Goal: Information Seeking & Learning: Learn about a topic

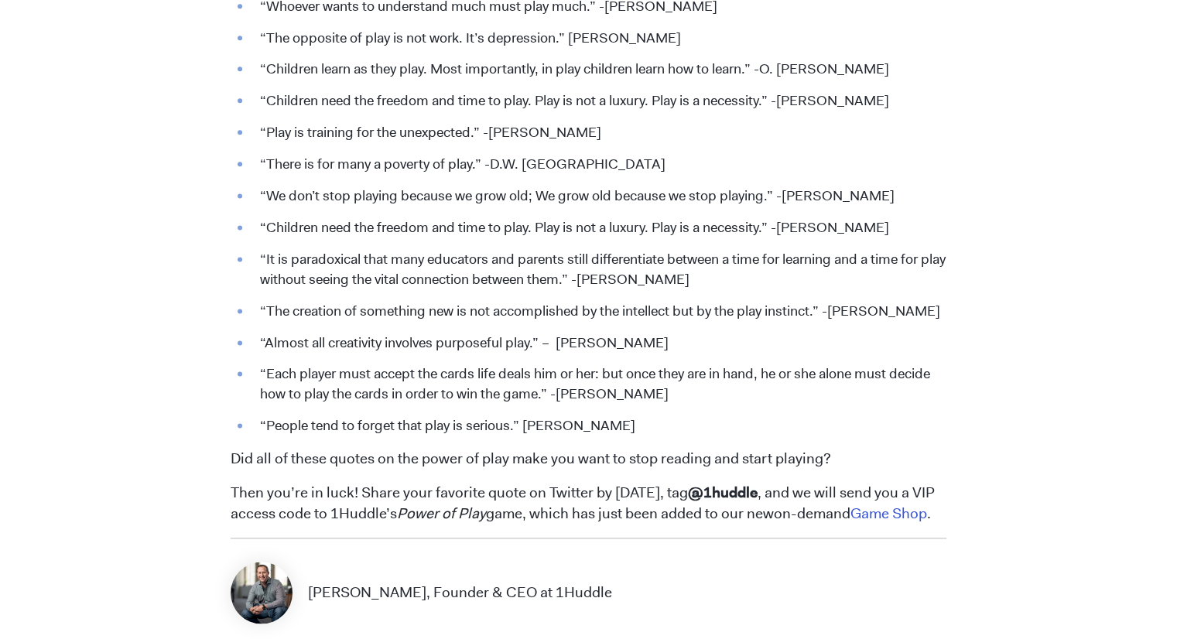
scroll to position [2040, 0]
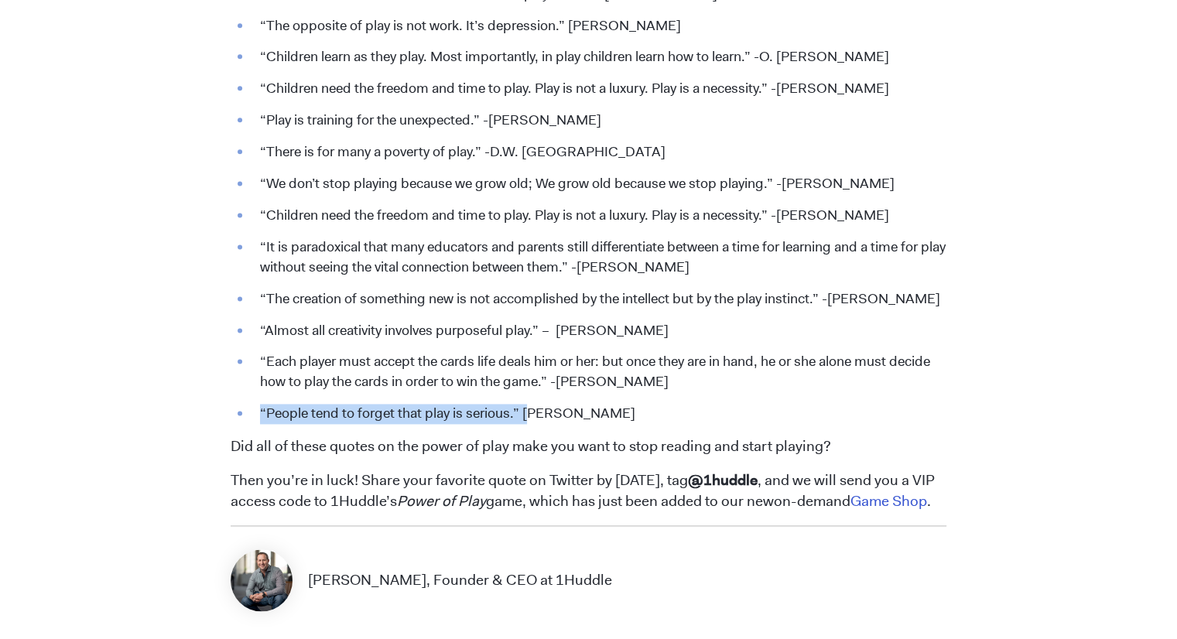
drag, startPoint x: 260, startPoint y: 416, endPoint x: 529, endPoint y: 409, distance: 269.5
click at [529, 409] on li "“People tend to forget that play is serious.” [PERSON_NAME]" at bounding box center [599, 414] width 694 height 20
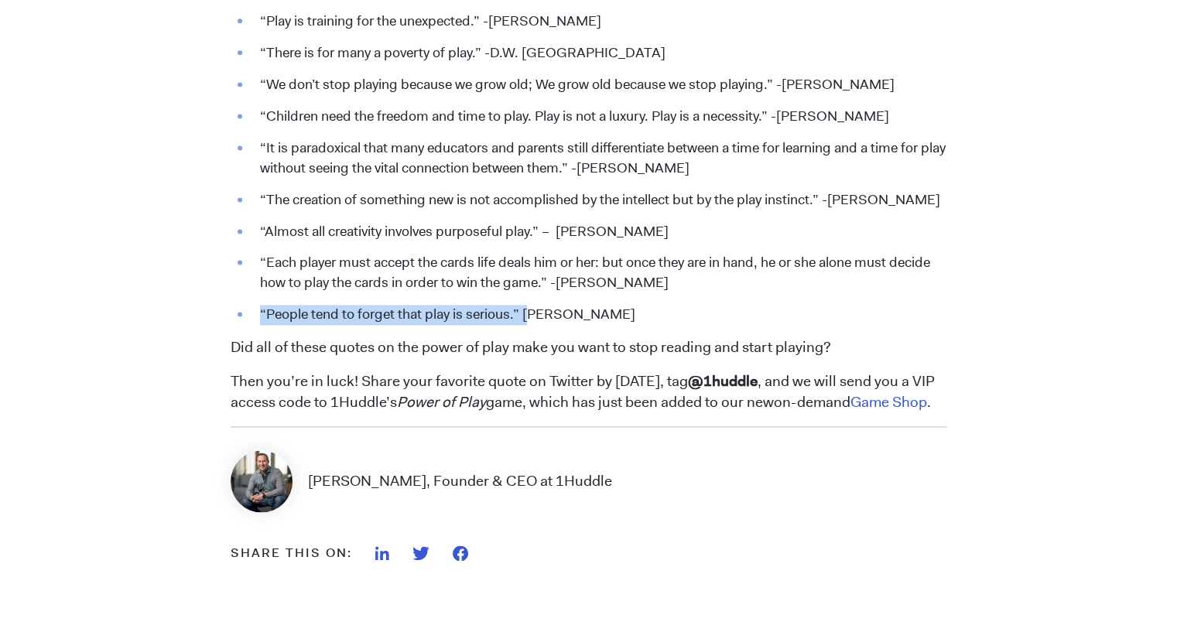
scroll to position [2115, 0]
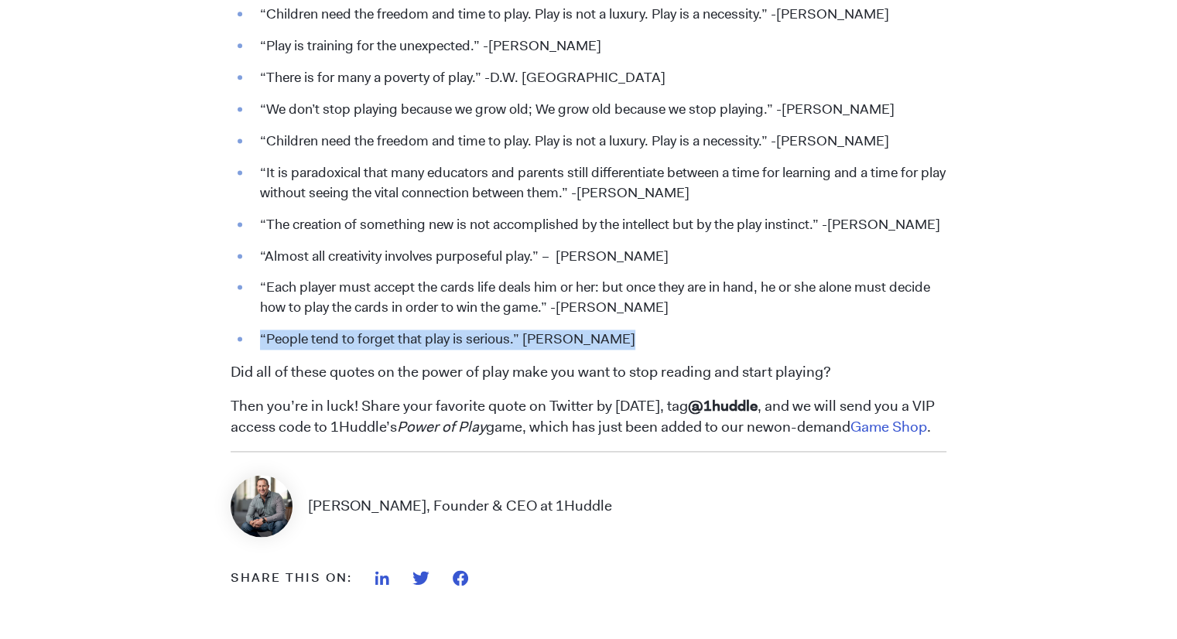
drag, startPoint x: 620, startPoint y: 340, endPoint x: 261, endPoint y: 347, distance: 359.2
click at [261, 347] on li "“People tend to forget that play is serious.” [PERSON_NAME]" at bounding box center [599, 340] width 694 height 20
copy li "“People tend to forget that play is serious.” [PERSON_NAME]"
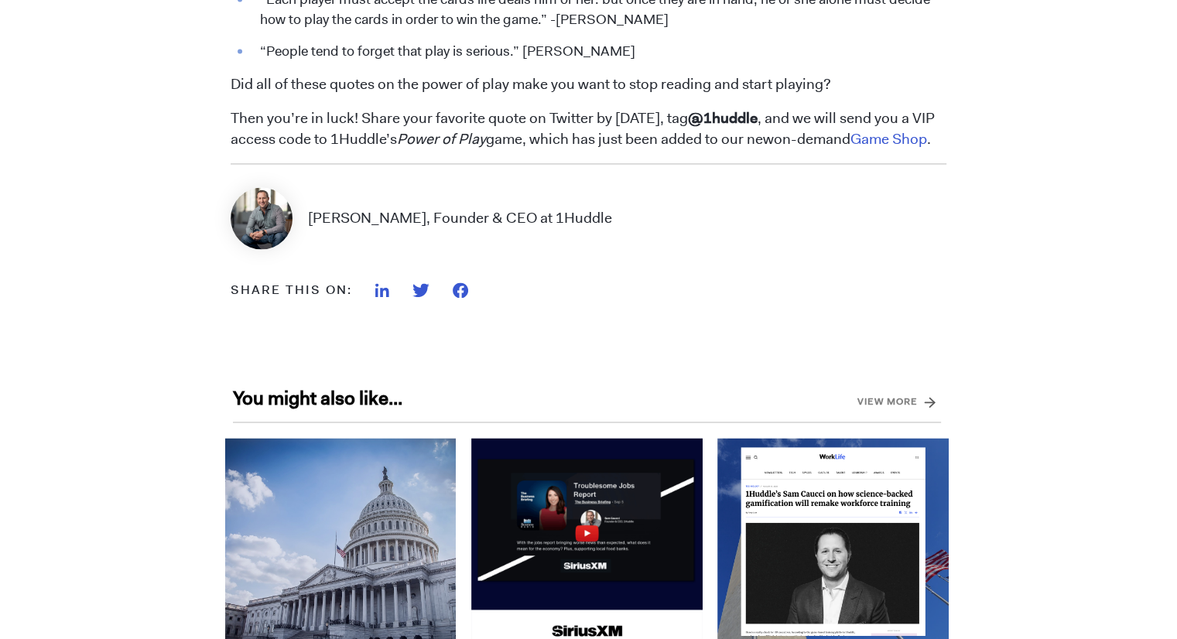
scroll to position [2411, 0]
